Goal: Transaction & Acquisition: Purchase product/service

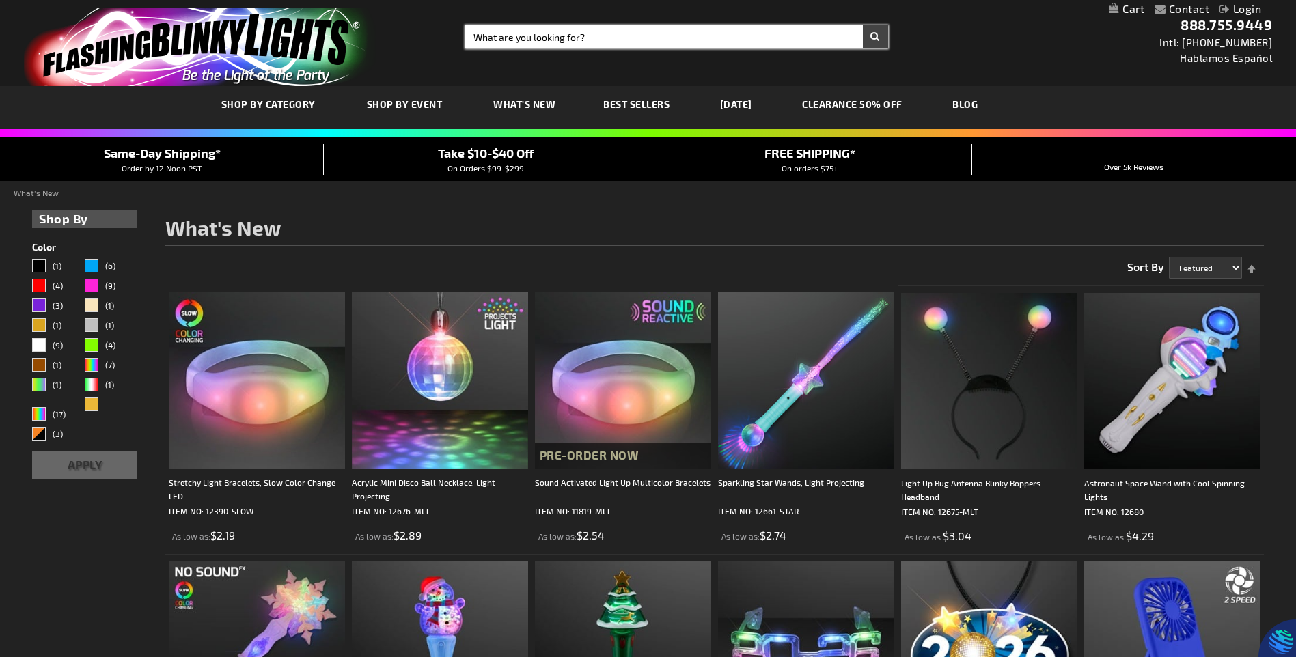
click at [540, 34] on input "Search" at bounding box center [676, 36] width 422 height 23
type input "hallowee"
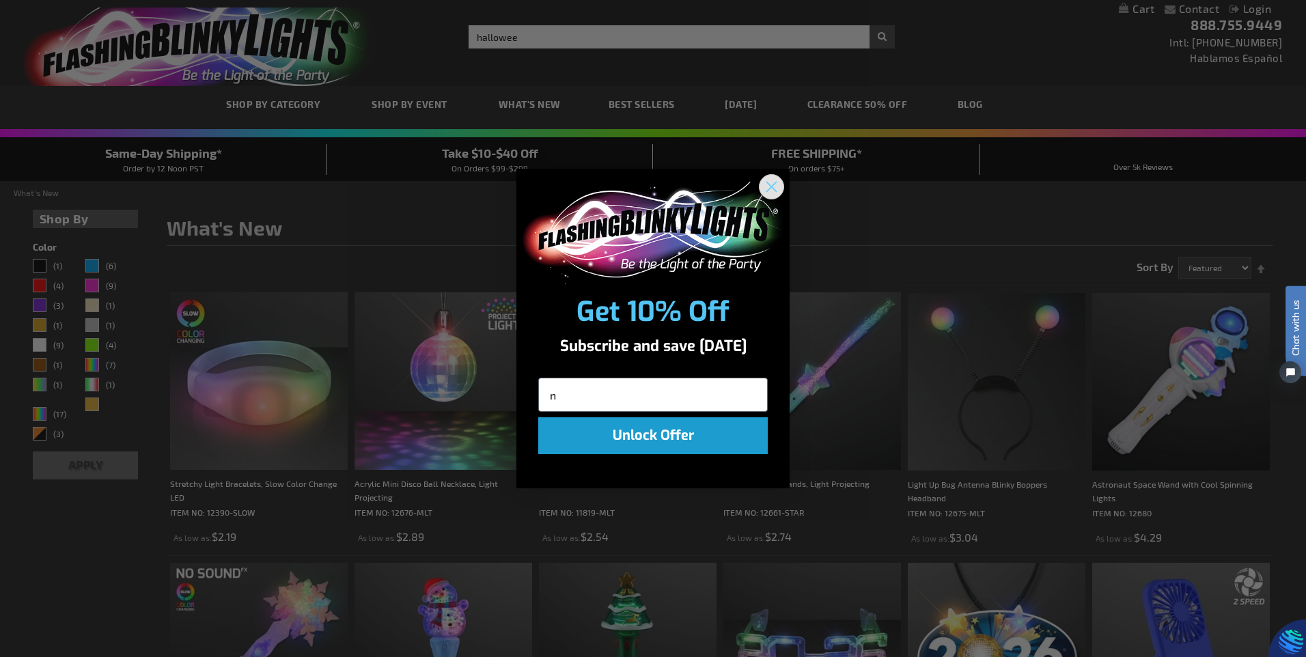
type input "n"
click at [773, 184] on circle "Close dialog" at bounding box center [771, 186] width 23 height 23
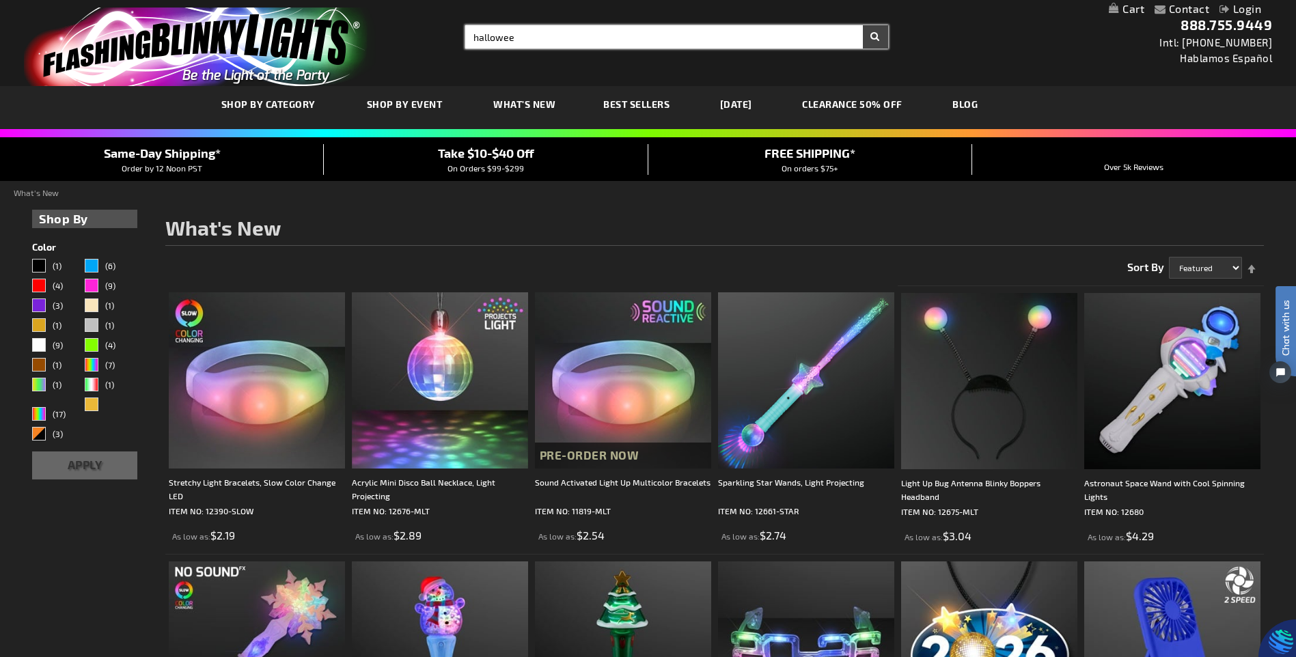
click at [532, 29] on input "hallowee" at bounding box center [676, 36] width 422 height 23
type input "[DATE]"
click at [863, 25] on button "Search" at bounding box center [875, 36] width 25 height 23
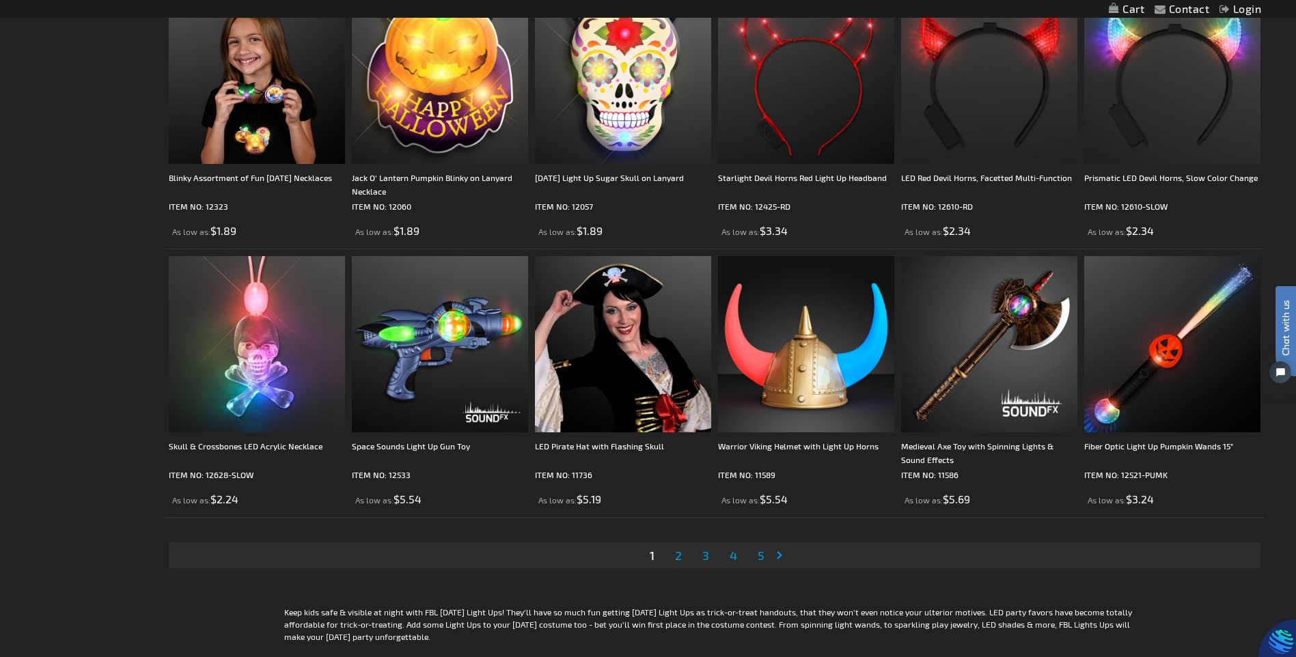
scroll to position [2664, 0]
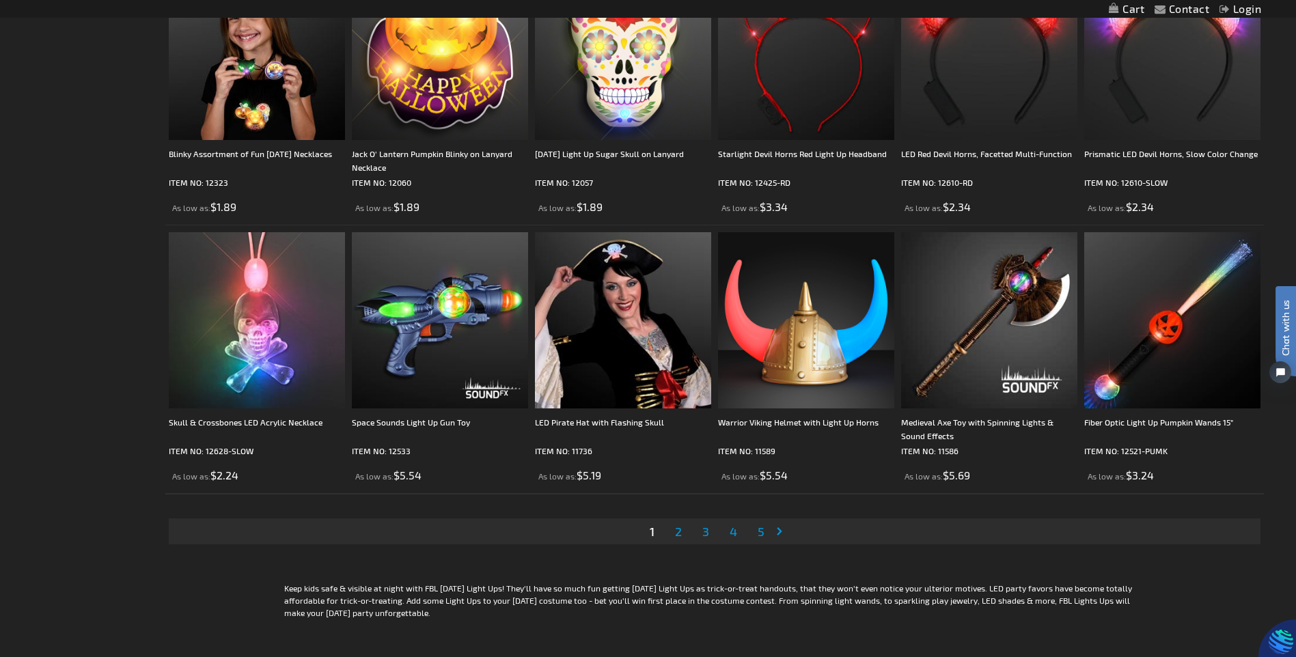
click at [780, 529] on link "Page Next" at bounding box center [782, 531] width 14 height 20
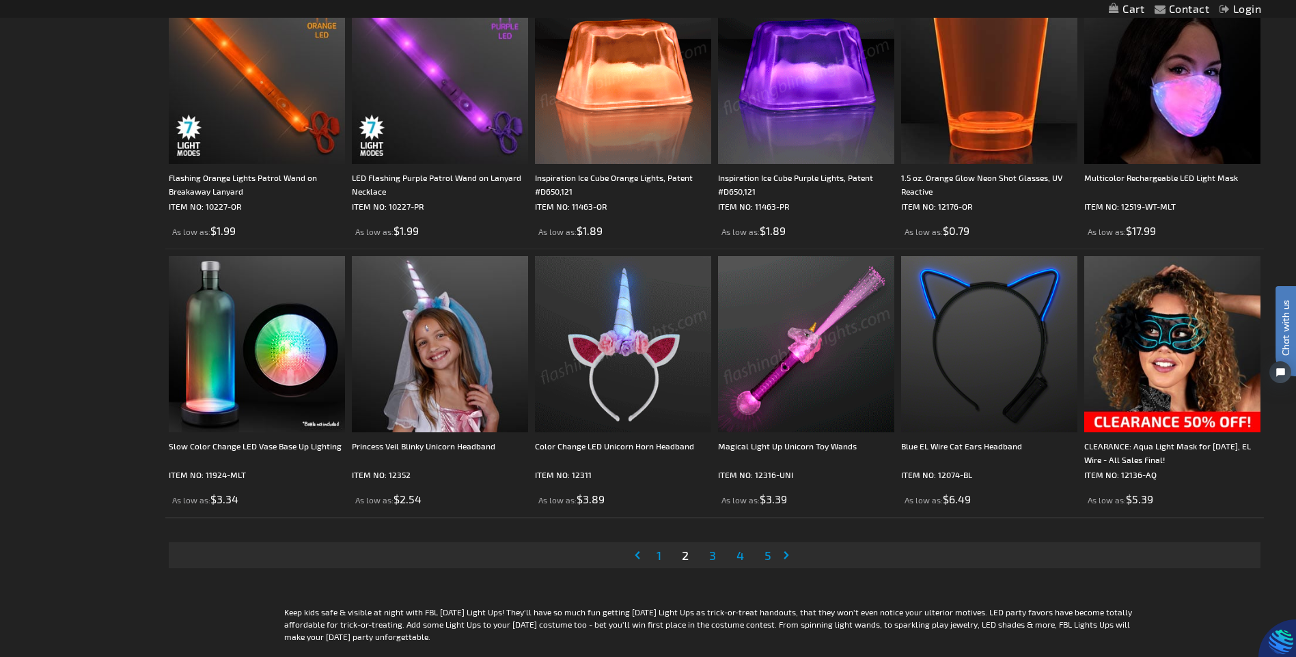
scroll to position [2664, 0]
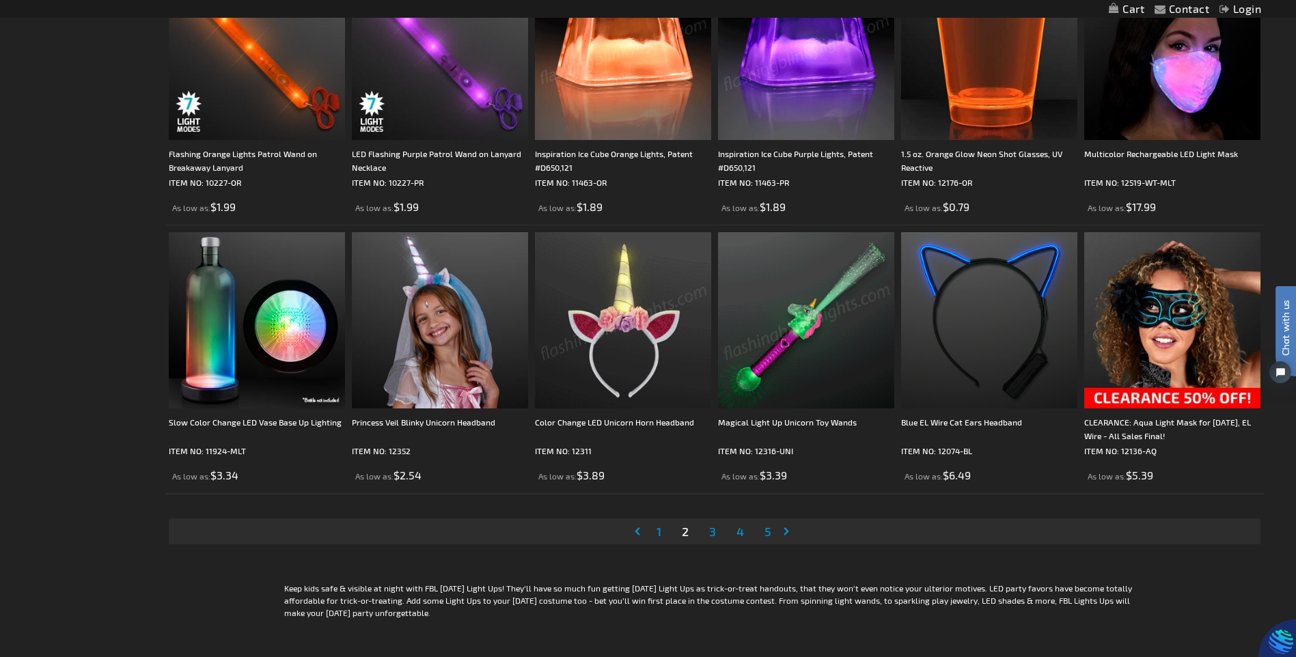
click at [787, 534] on link "Page Next" at bounding box center [789, 531] width 14 height 20
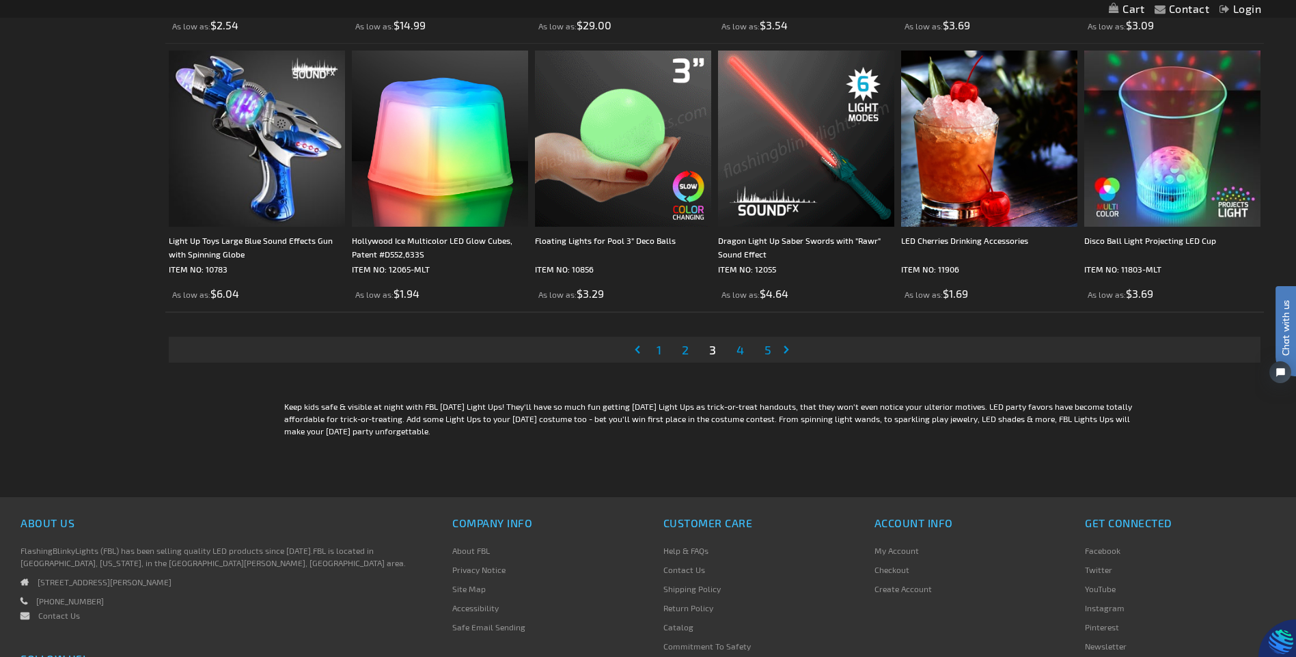
scroll to position [2869, 0]
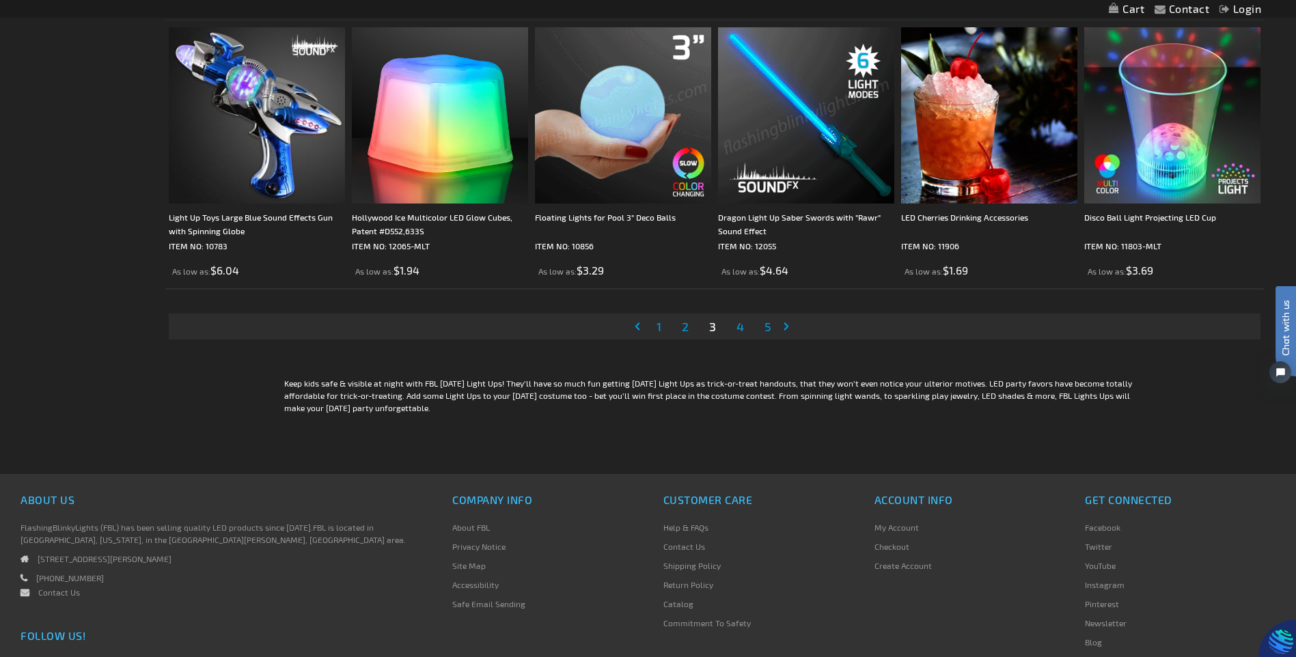
click at [787, 325] on link "Page Next" at bounding box center [789, 326] width 14 height 20
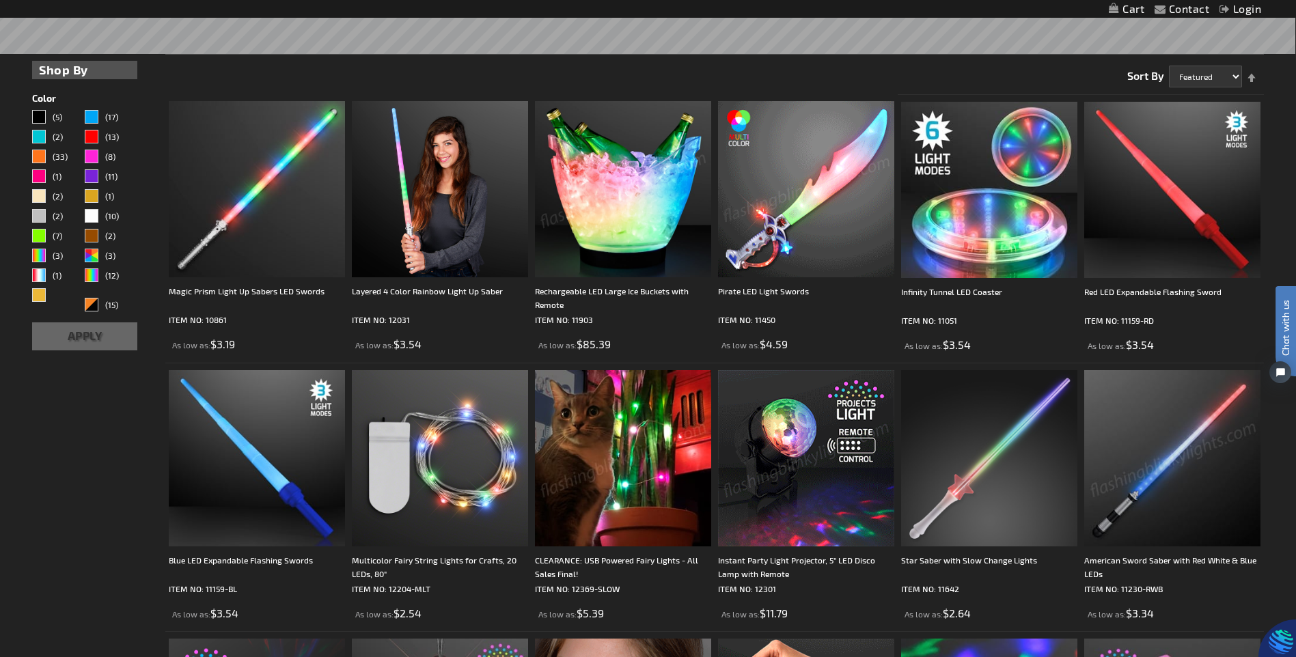
scroll to position [342, 0]
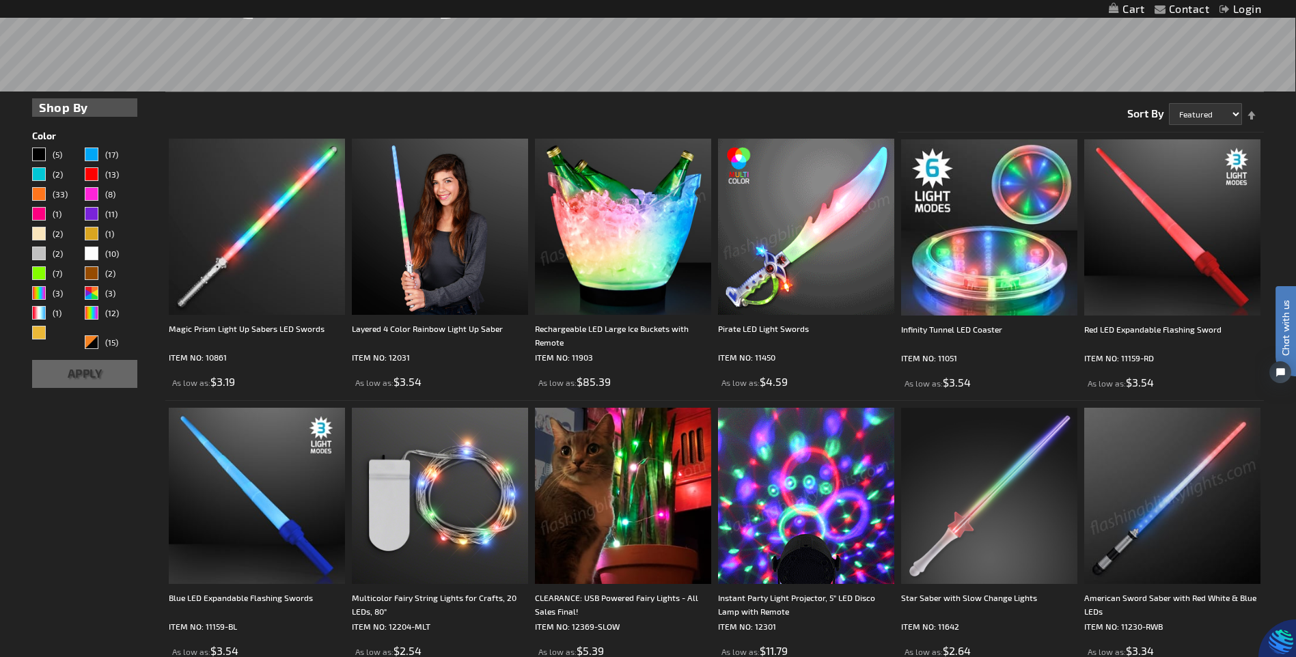
click at [599, 266] on img at bounding box center [623, 227] width 176 height 176
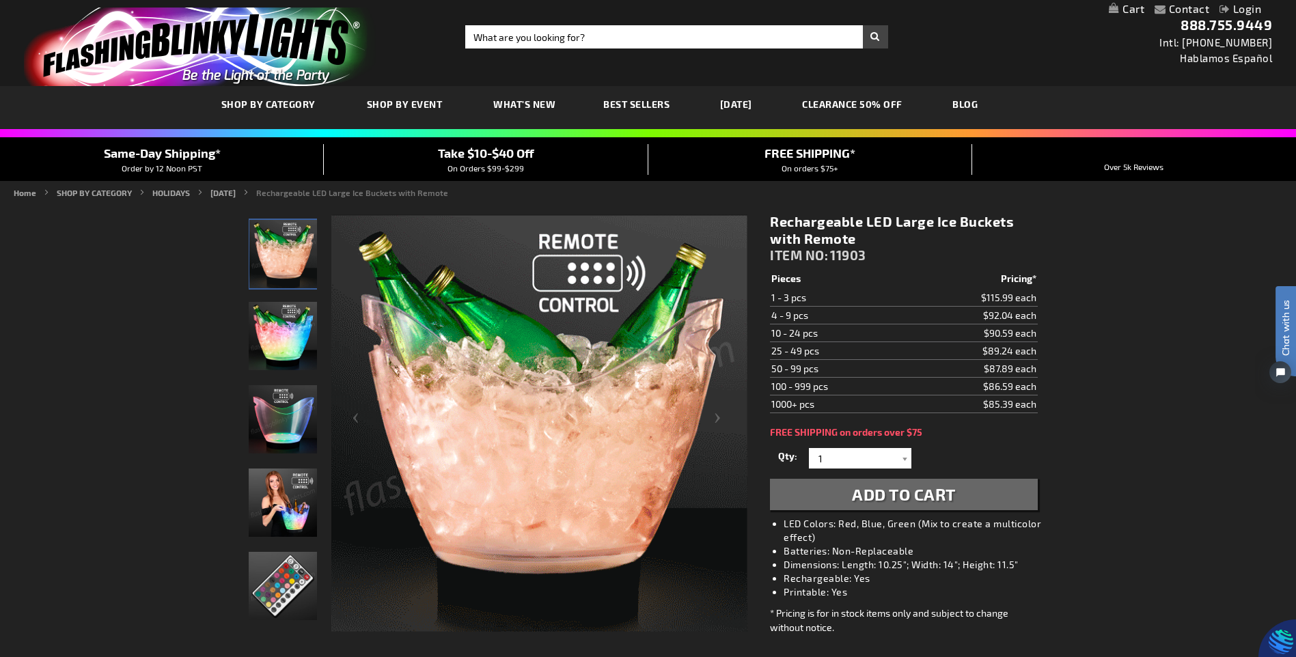
click at [288, 331] on img "Rechargeable LED Large Ice Buckets with Remote" at bounding box center [283, 336] width 68 height 68
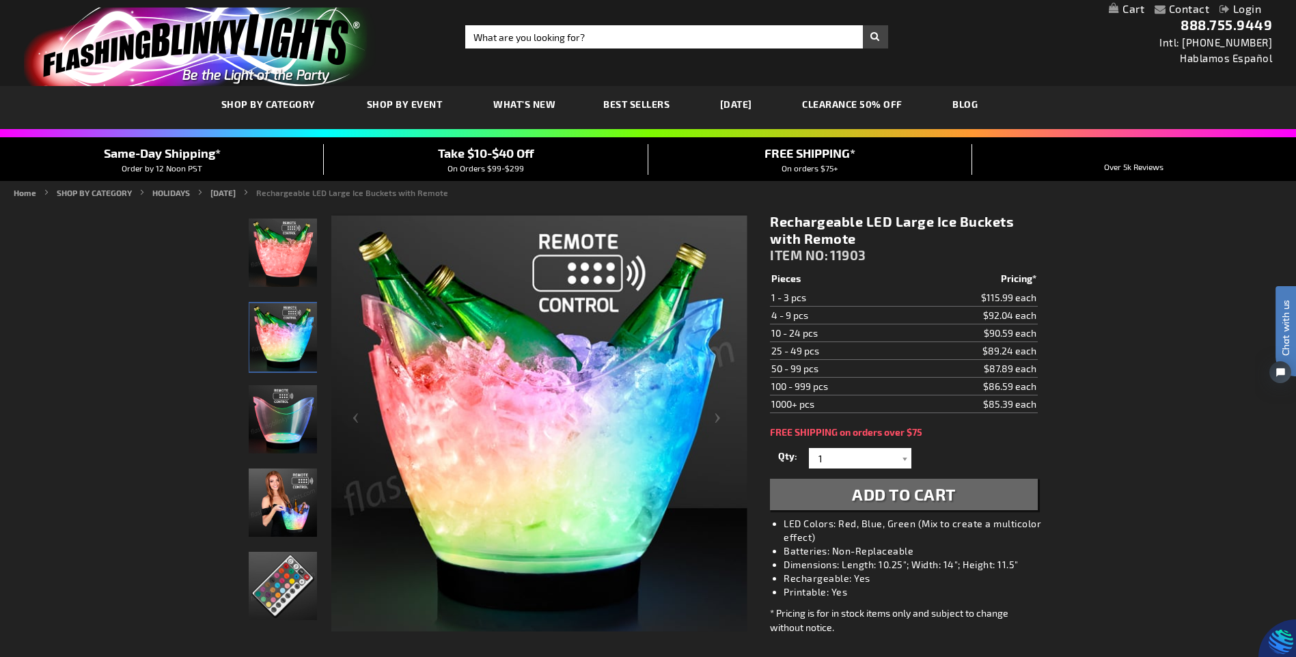
click at [283, 427] on img "Rechargeable LED Large Ice Buckets with Remote" at bounding box center [283, 419] width 68 height 68
